Goal: Navigation & Orientation: Find specific page/section

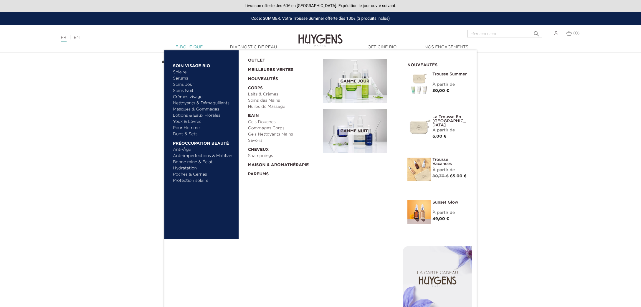
click at [188, 45] on link "  E-Boutique" at bounding box center [189, 47] width 59 height 6
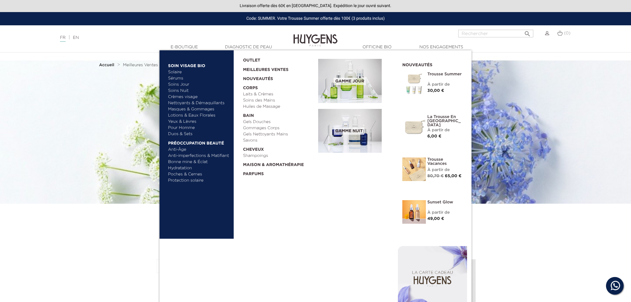
click at [188, 104] on link "Nettoyants & Démaquillants" at bounding box center [199, 103] width 62 height 6
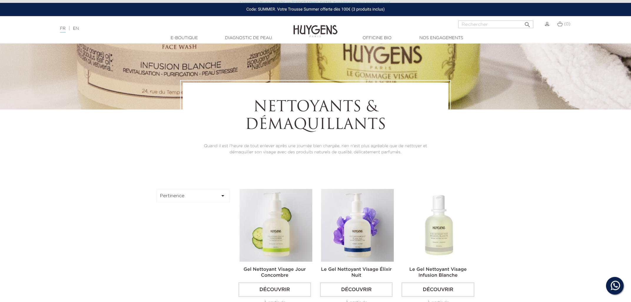
scroll to position [95, 0]
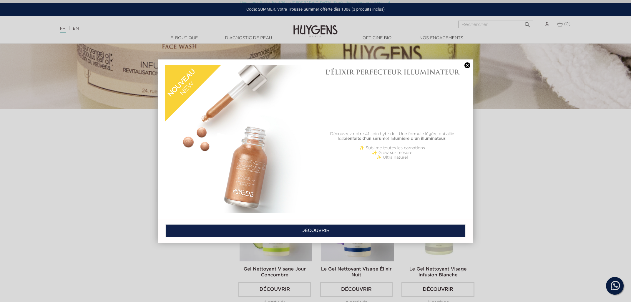
click at [467, 64] on link at bounding box center [467, 65] width 8 height 6
